Goal: Task Accomplishment & Management: Manage account settings

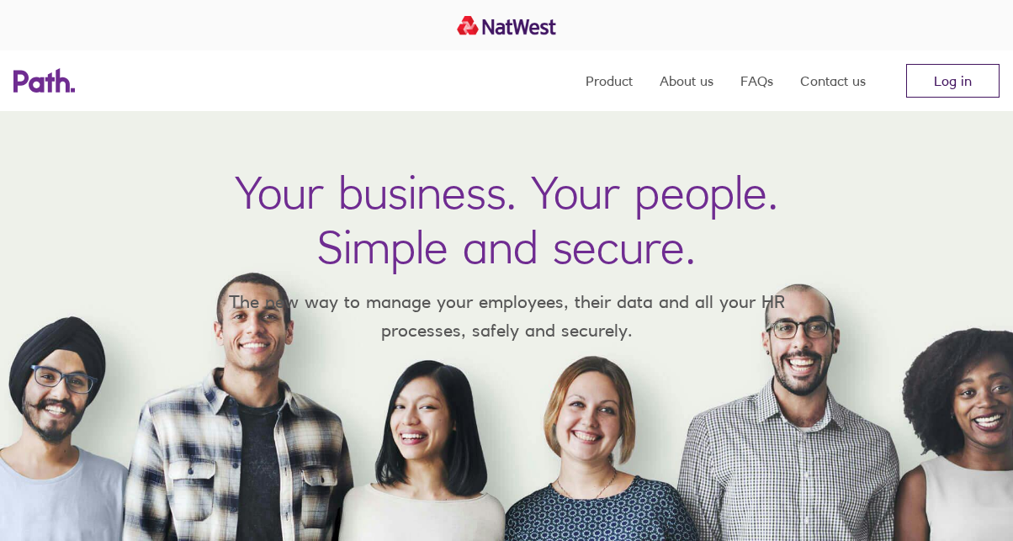
click at [932, 85] on link "Log in" at bounding box center [952, 81] width 93 height 34
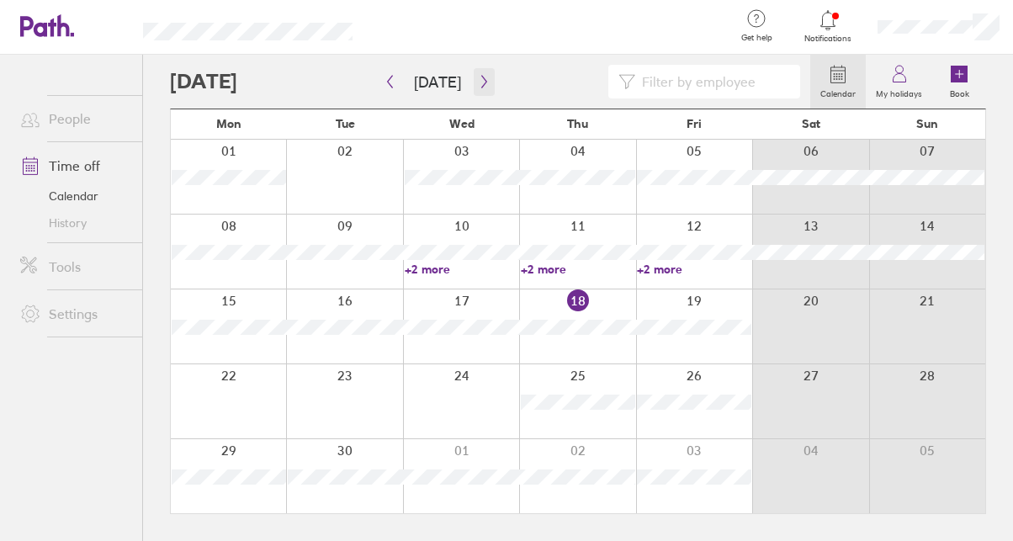
click at [478, 79] on icon "button" at bounding box center [484, 81] width 13 height 13
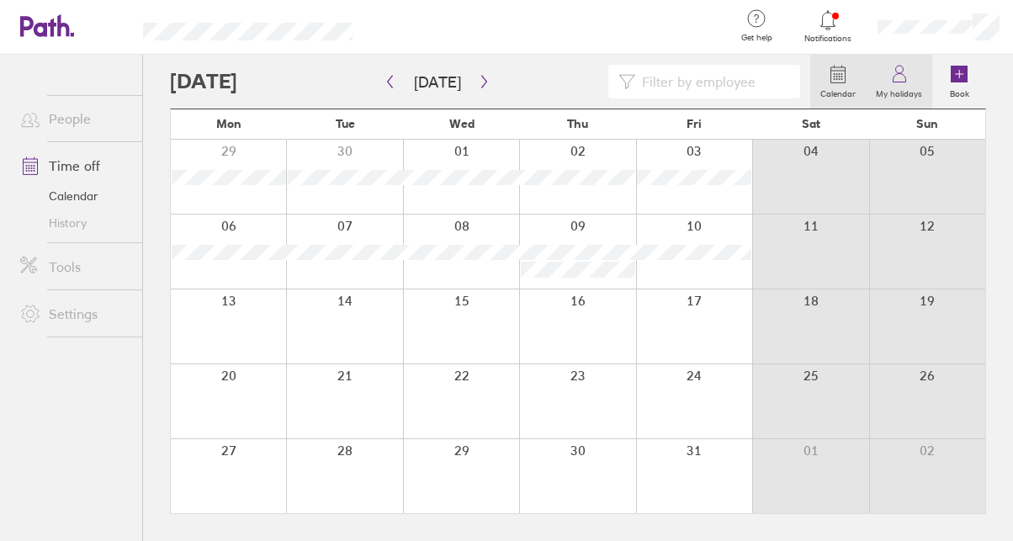
click at [896, 82] on icon at bounding box center [899, 78] width 13 height 8
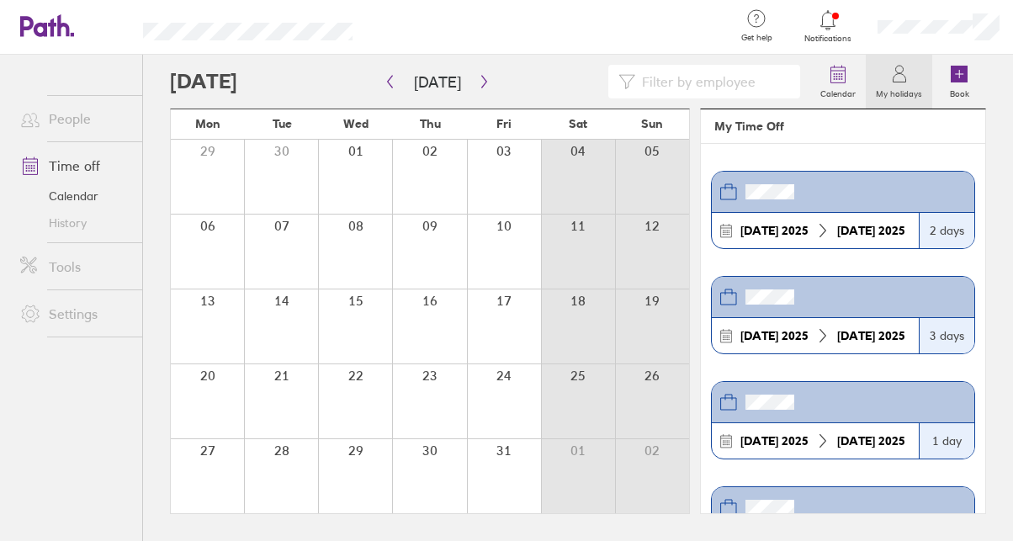
click at [898, 78] on icon at bounding box center [900, 74] width 20 height 20
click at [85, 163] on link "Time off" at bounding box center [75, 166] width 136 height 34
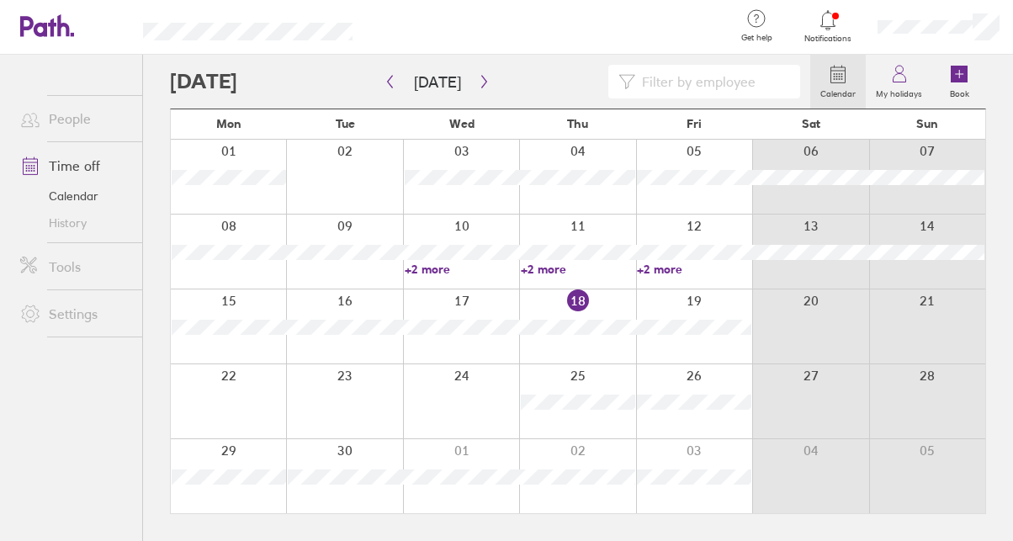
click at [73, 193] on link "Calendar" at bounding box center [75, 196] width 136 height 27
click at [915, 55] on link "My holidays" at bounding box center [899, 82] width 66 height 54
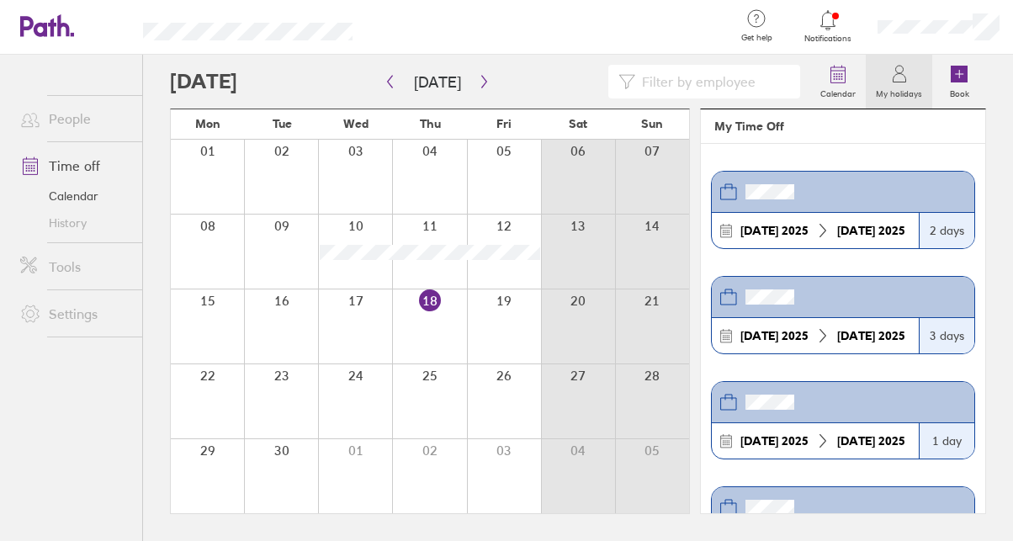
click at [909, 64] on icon at bounding box center [900, 74] width 20 height 20
click at [842, 67] on icon at bounding box center [839, 74] width 14 height 15
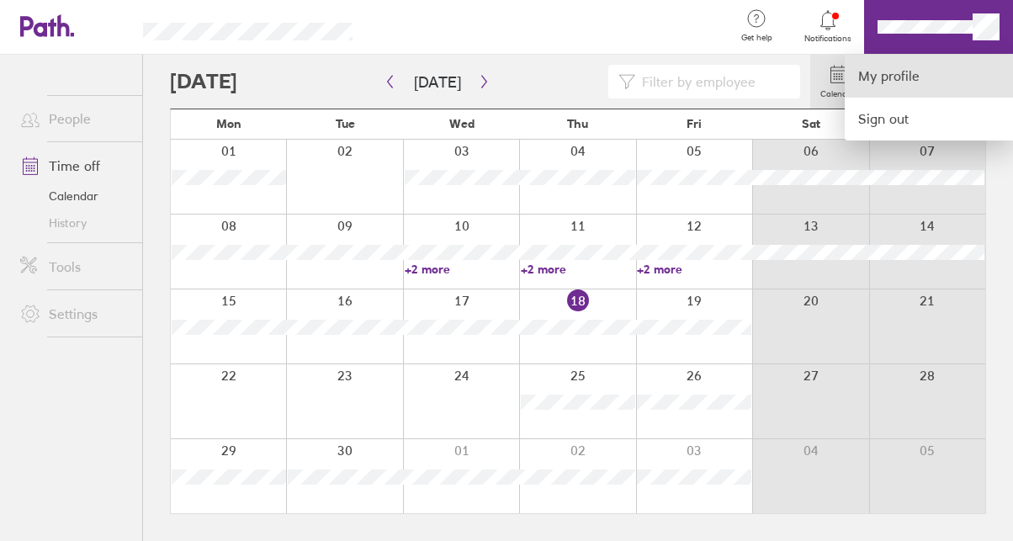
click at [892, 77] on link "My profile" at bounding box center [929, 76] width 168 height 43
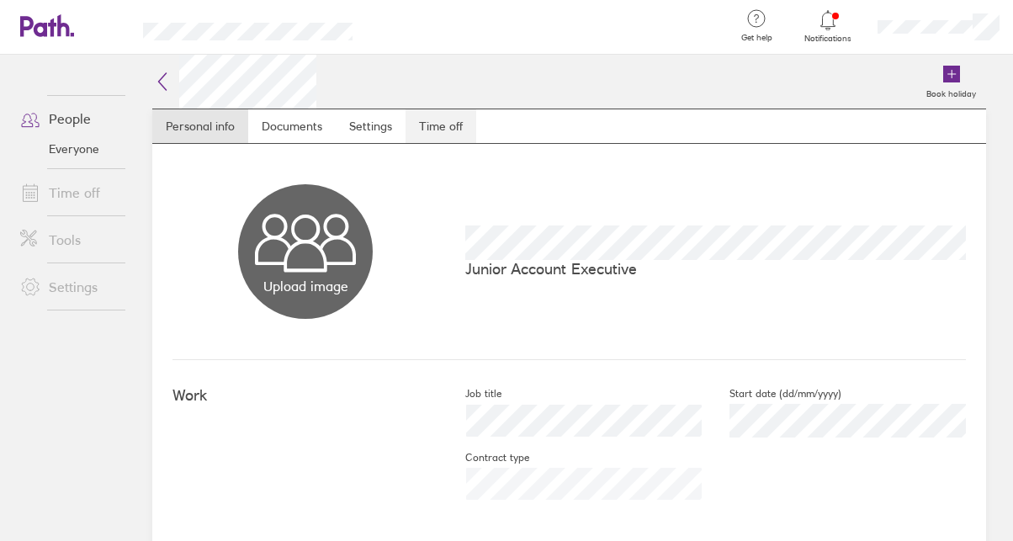
click at [424, 133] on link "Time off" at bounding box center [441, 126] width 71 height 34
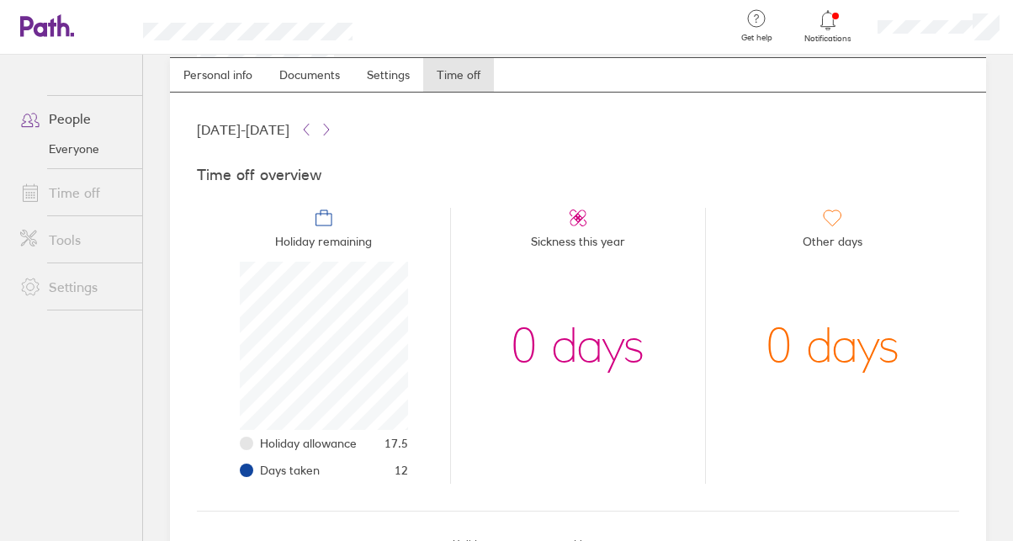
scroll to position [49, 0]
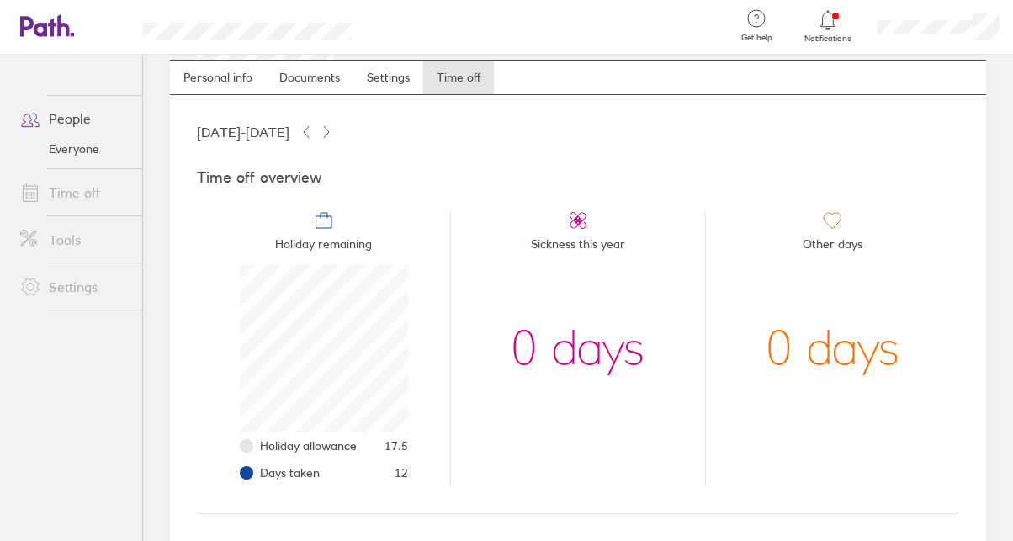
click at [316, 231] on span "Holiday remaining" at bounding box center [323, 248] width 97 height 34
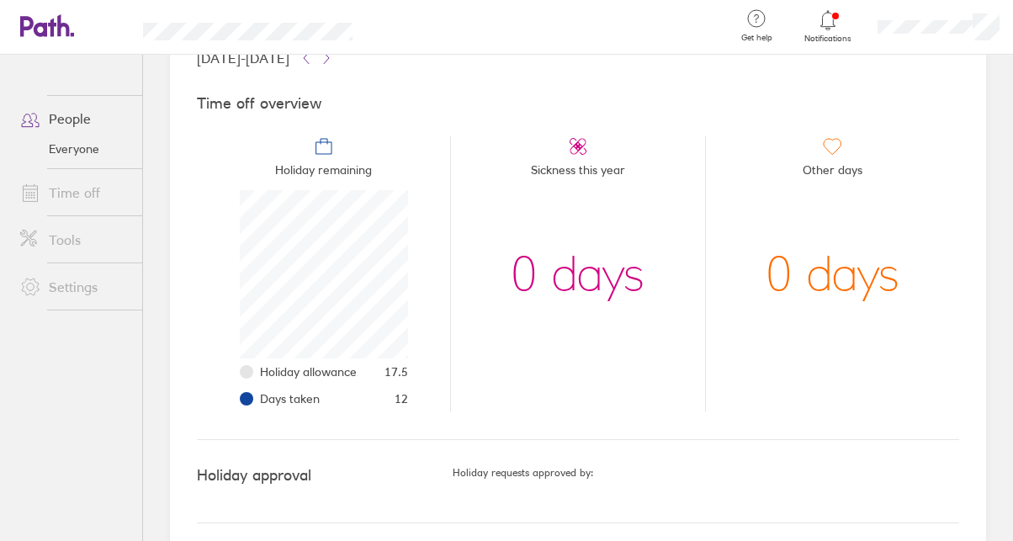
scroll to position [132, 0]
